Goal: Find specific page/section: Find specific page/section

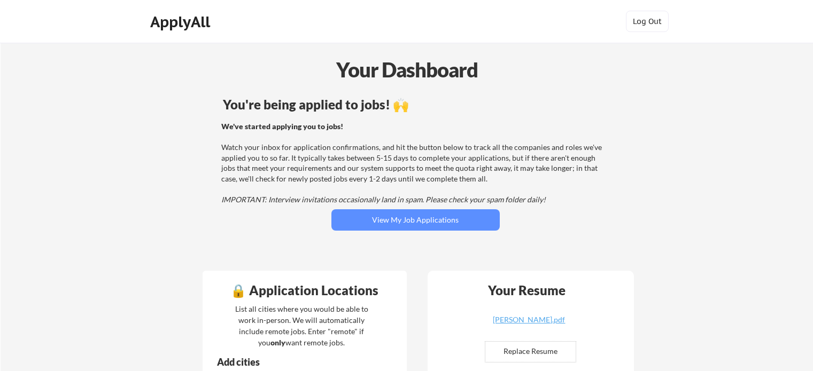
scroll to position [49, 0]
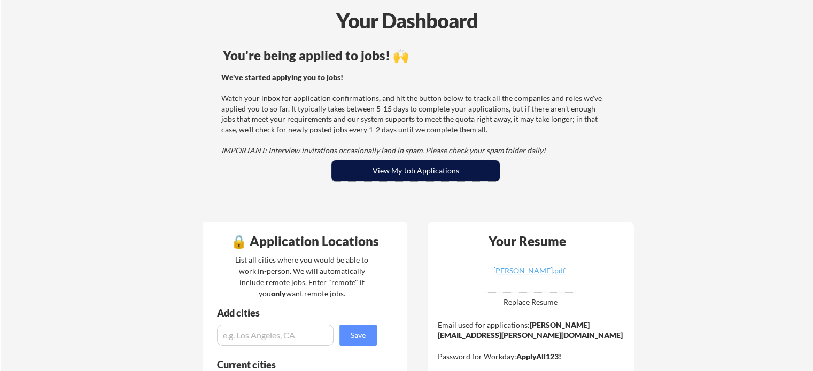
click at [419, 172] on button "View My Job Applications" at bounding box center [415, 170] width 168 height 21
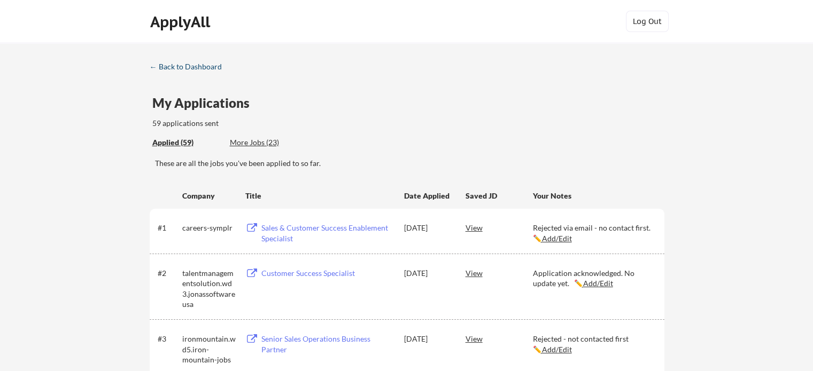
click at [182, 65] on div "← Back to Dashboard" at bounding box center [190, 66] width 80 height 7
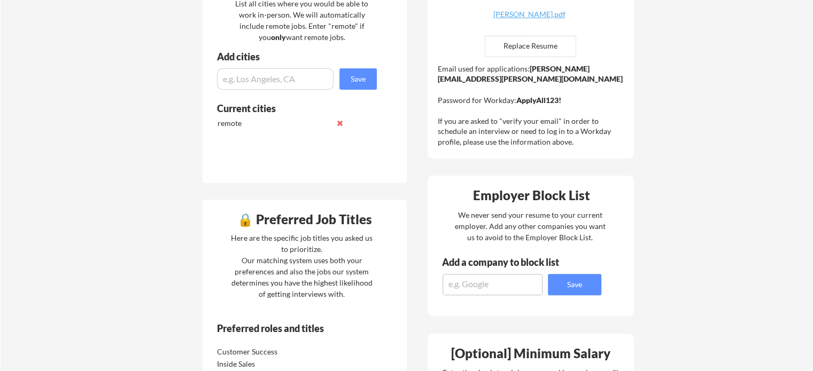
scroll to position [412, 0]
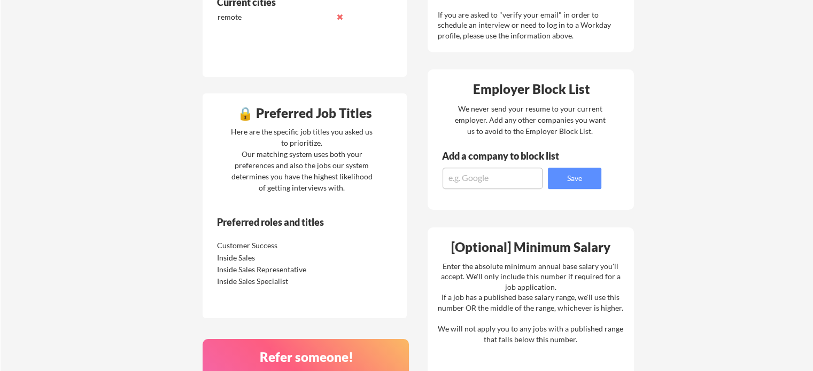
click at [309, 243] on div "Customer Success" at bounding box center [273, 246] width 113 height 11
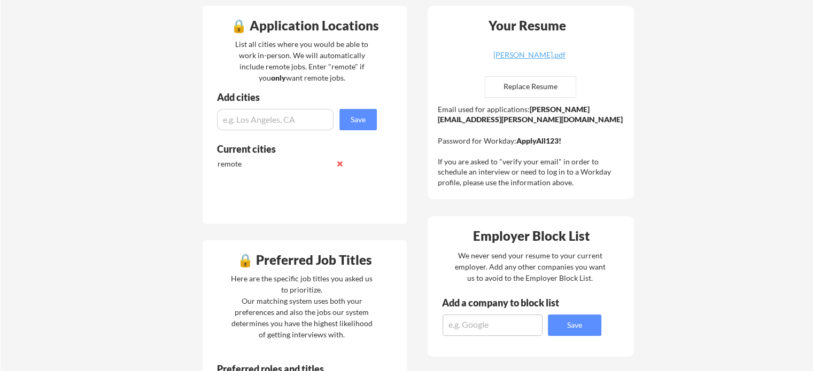
scroll to position [268, 0]
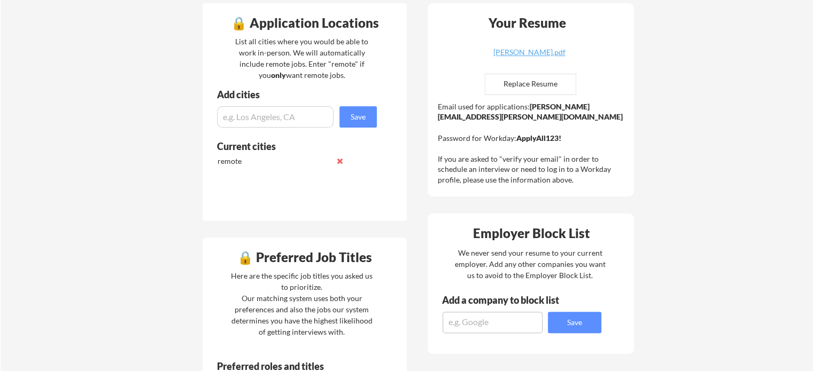
click at [245, 258] on div "🔒 Preferred Job Titles" at bounding box center [304, 257] width 199 height 13
click at [285, 261] on div "🔒 Preferred Job Titles" at bounding box center [304, 257] width 199 height 13
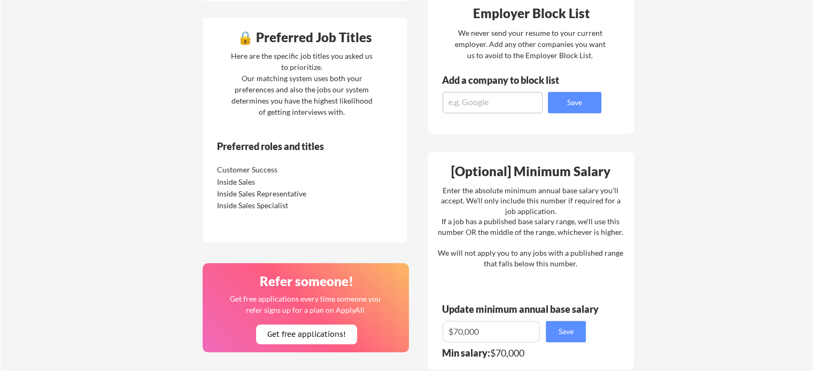
scroll to position [492, 0]
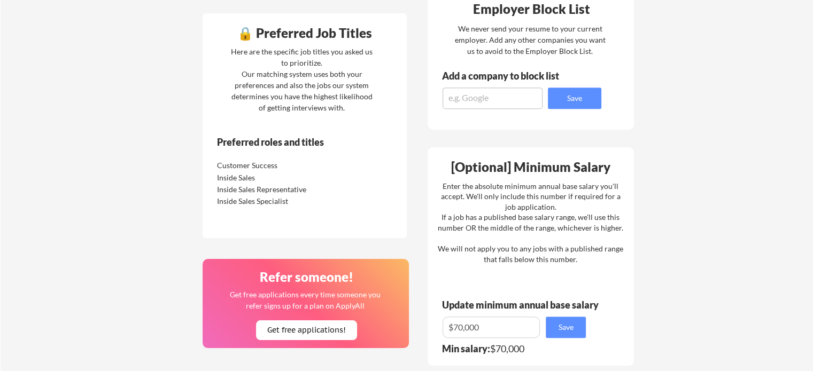
click at [254, 203] on div "Inside Sales Specialist" at bounding box center [273, 201] width 113 height 11
click at [275, 186] on div "Inside Sales Representative" at bounding box center [273, 189] width 113 height 11
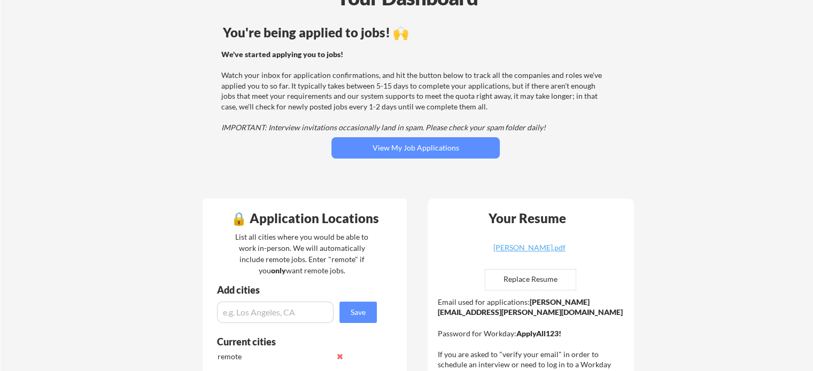
scroll to position [19, 0]
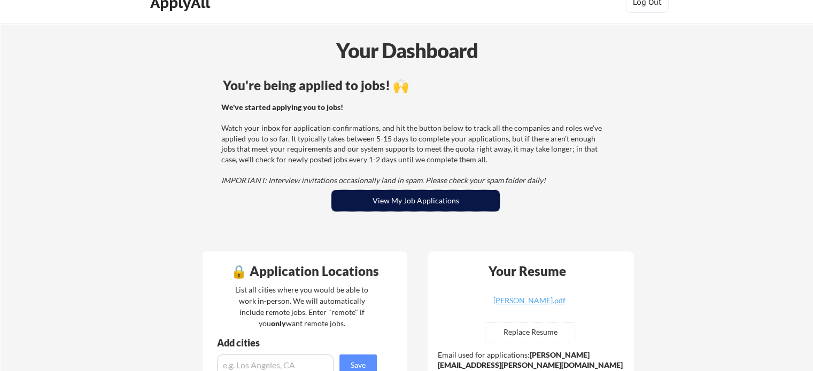
click at [433, 205] on button "View My Job Applications" at bounding box center [415, 200] width 168 height 21
